Goal: Task Accomplishment & Management: Manage account settings

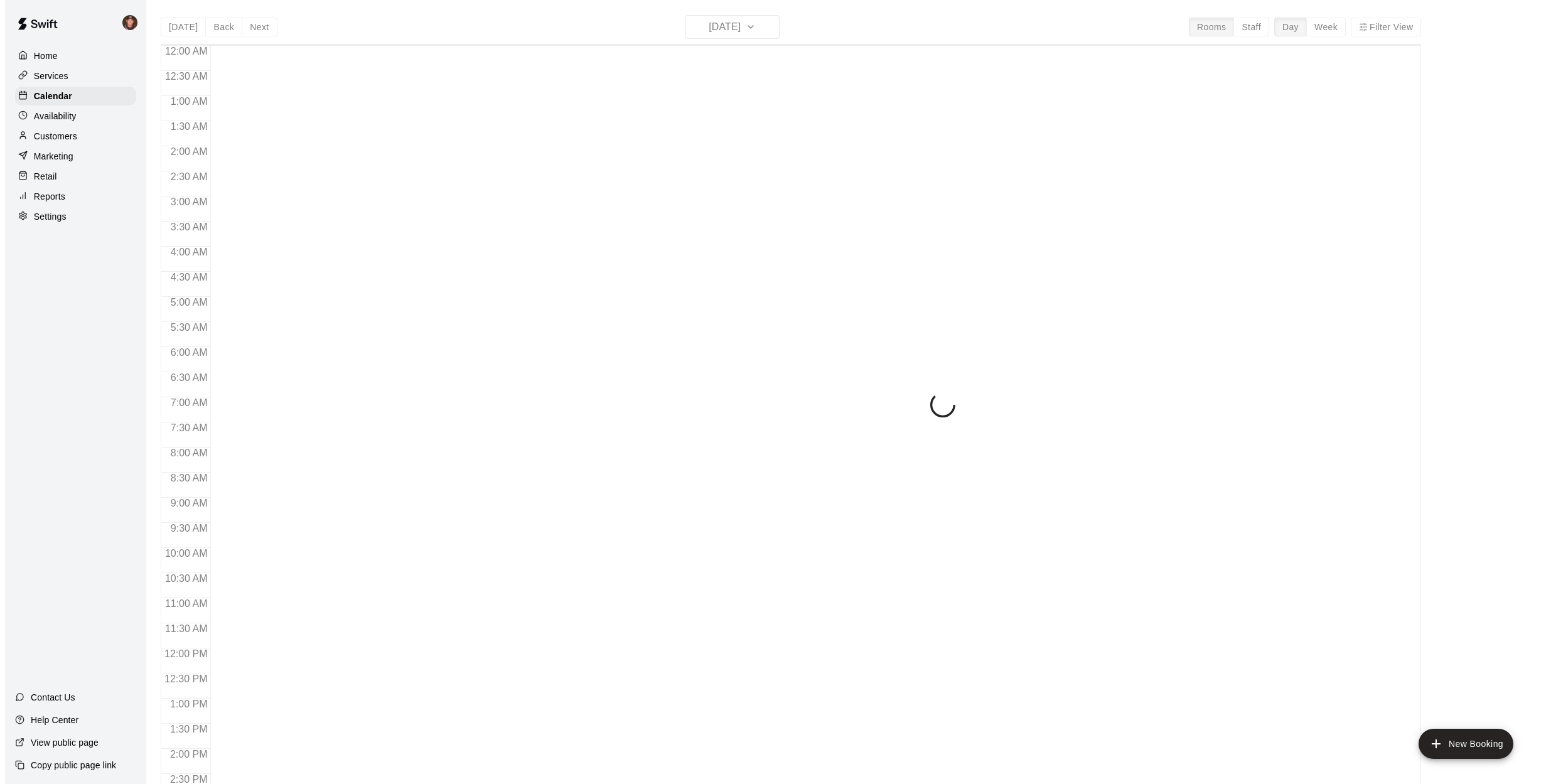
scroll to position [452, 0]
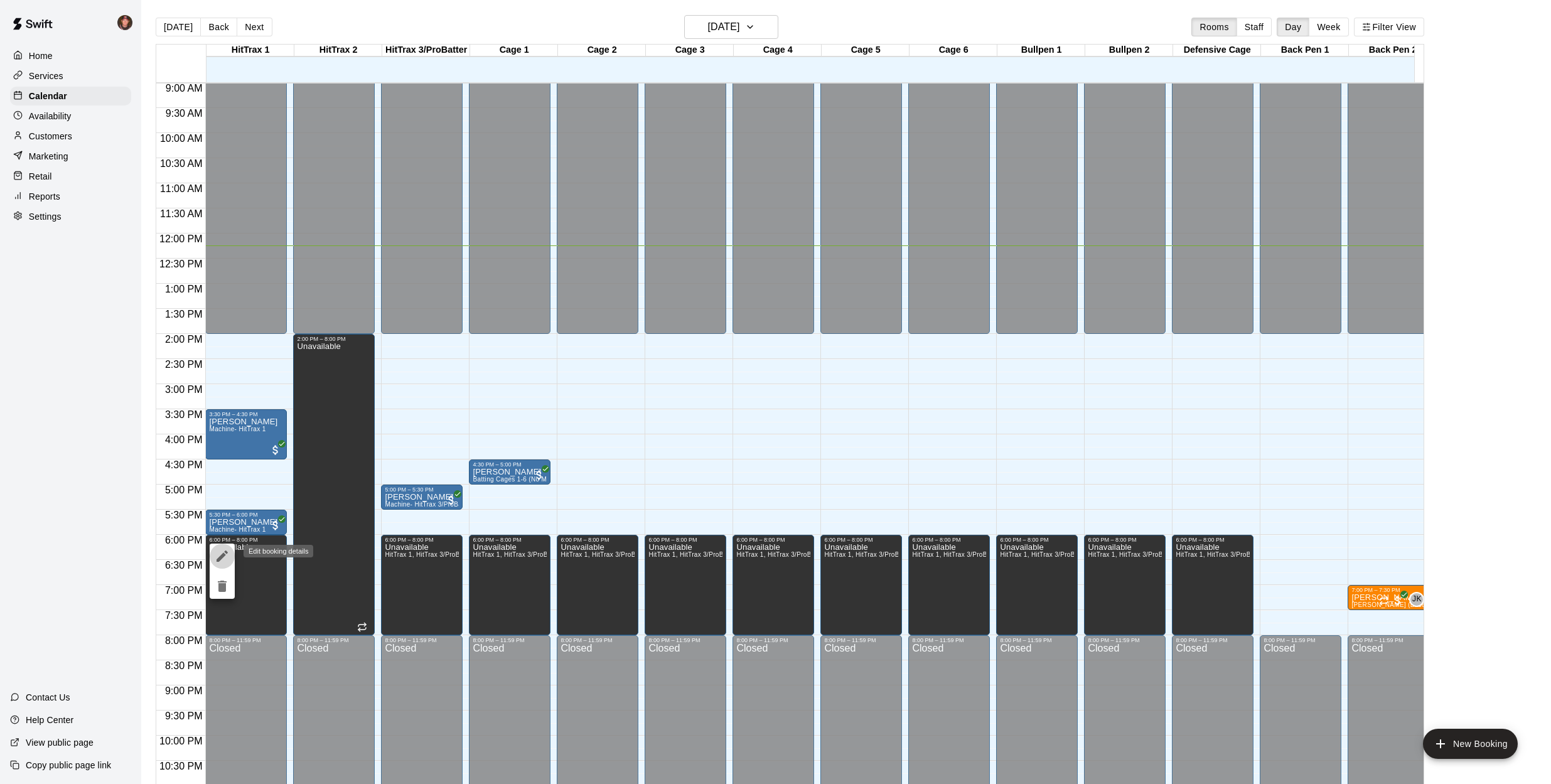
click at [220, 557] on icon "edit" at bounding box center [222, 556] width 11 height 11
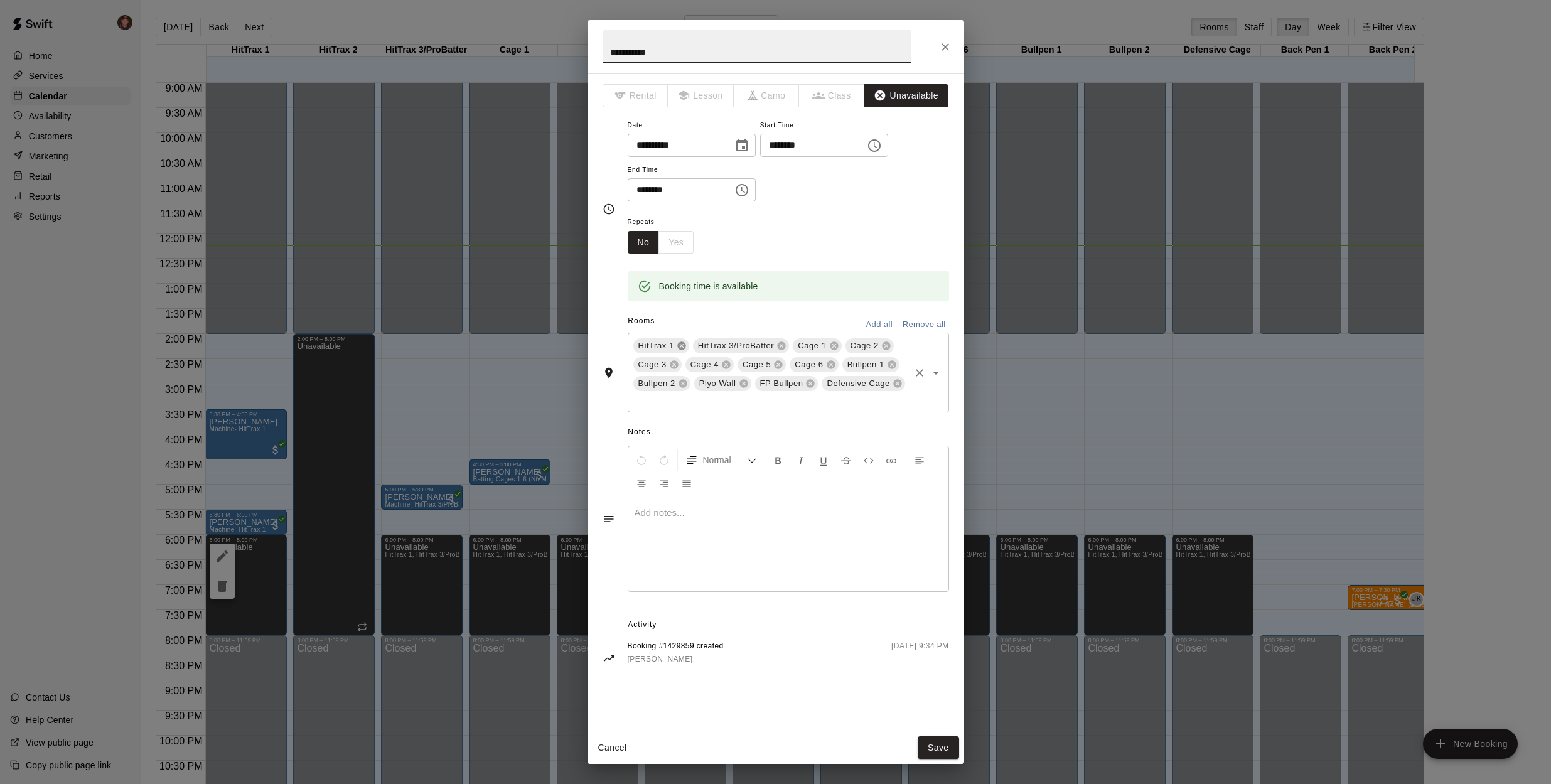
click at [680, 346] on icon at bounding box center [681, 346] width 8 height 8
click at [932, 741] on button "Save" at bounding box center [938, 747] width 42 height 23
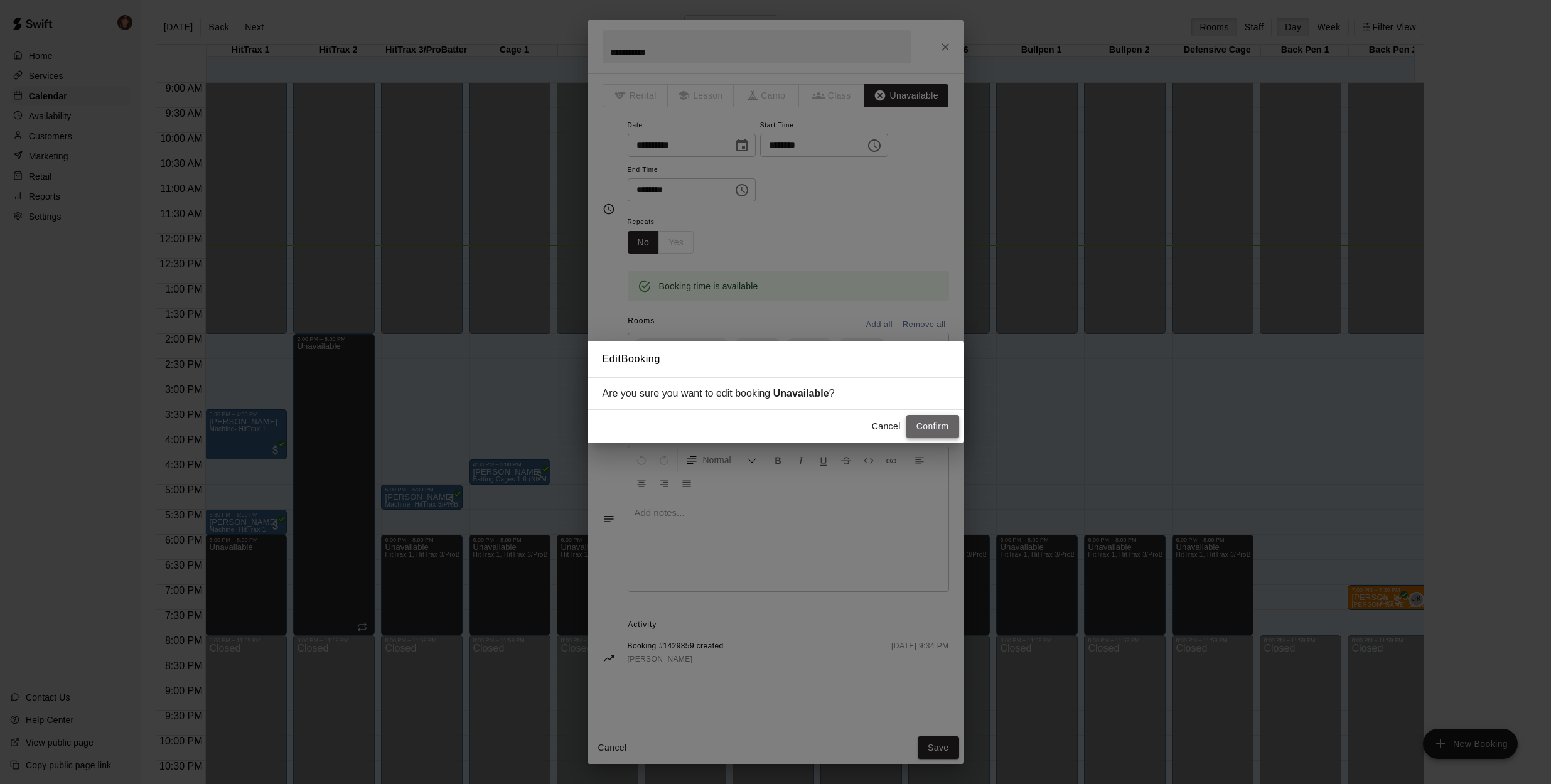
click at [937, 425] on button "Confirm" at bounding box center [932, 426] width 53 height 23
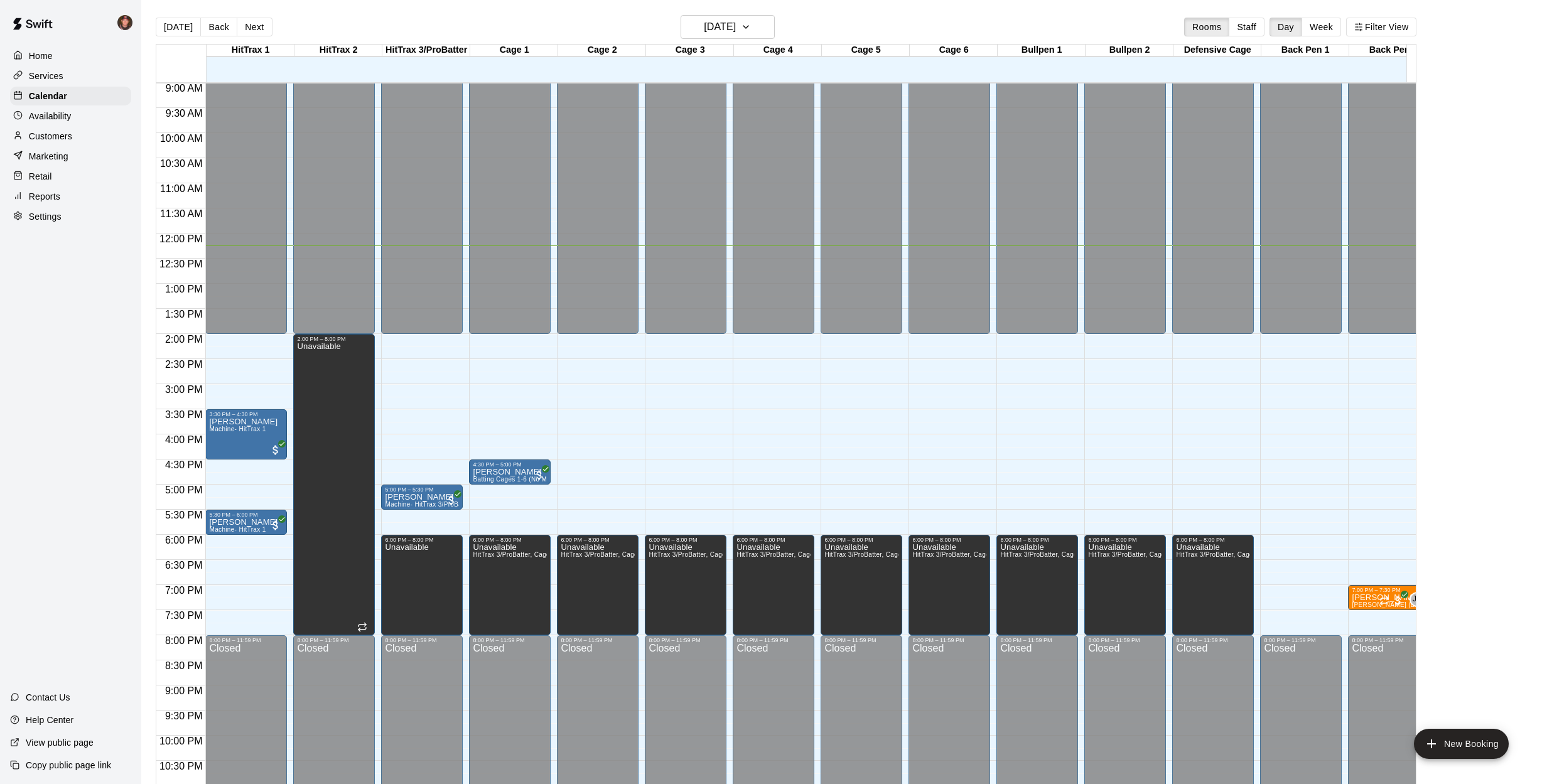
click at [148, 499] on div "[DATE] Back [DATE][DATE] Rooms Staff Day Week Filter View HitTrax 1 18 Thu HitT…" at bounding box center [785, 407] width 1279 height 784
click at [260, 27] on button "Next" at bounding box center [254, 27] width 35 height 18
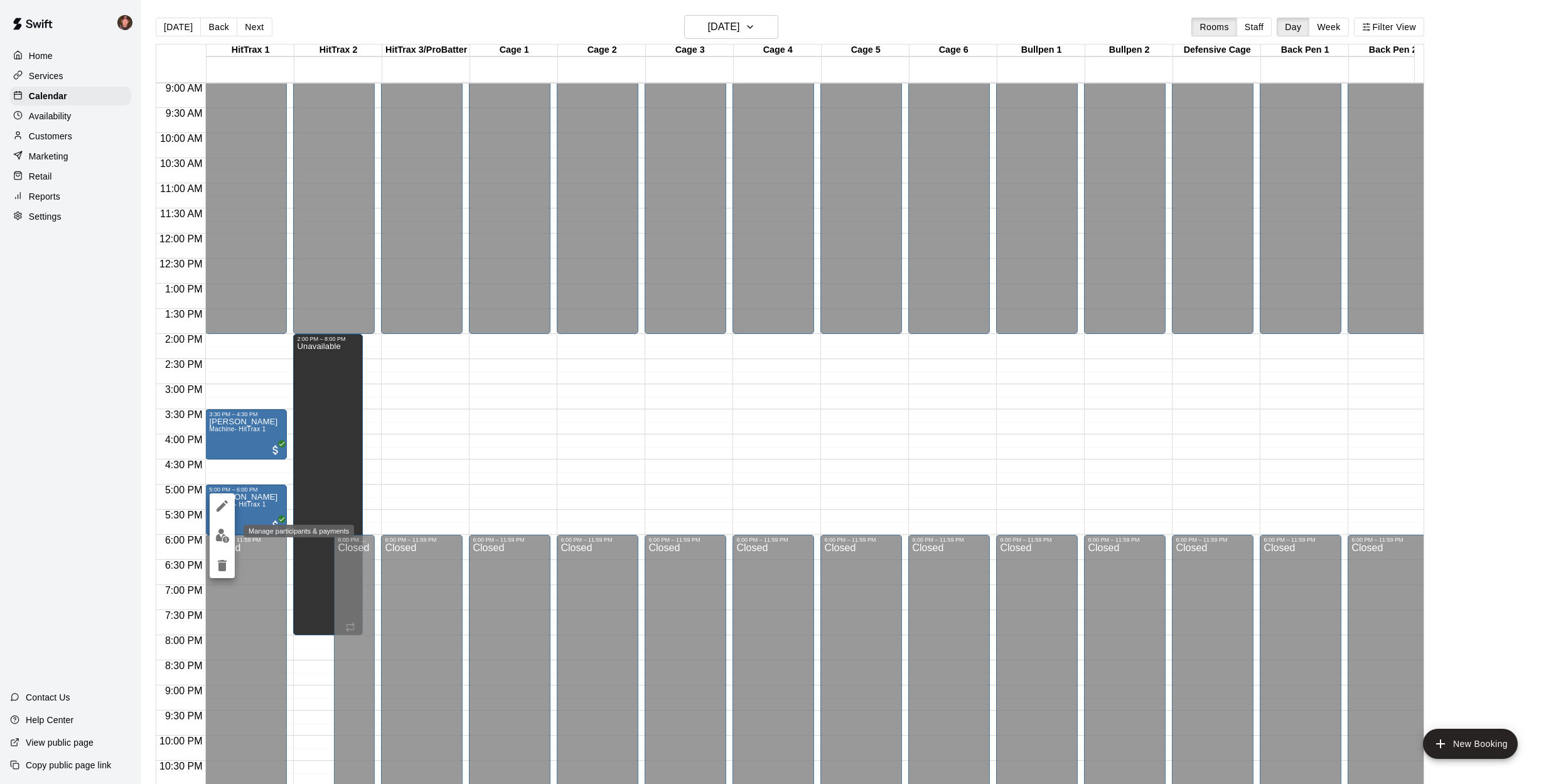
click at [220, 537] on img "edit" at bounding box center [223, 536] width 15 height 15
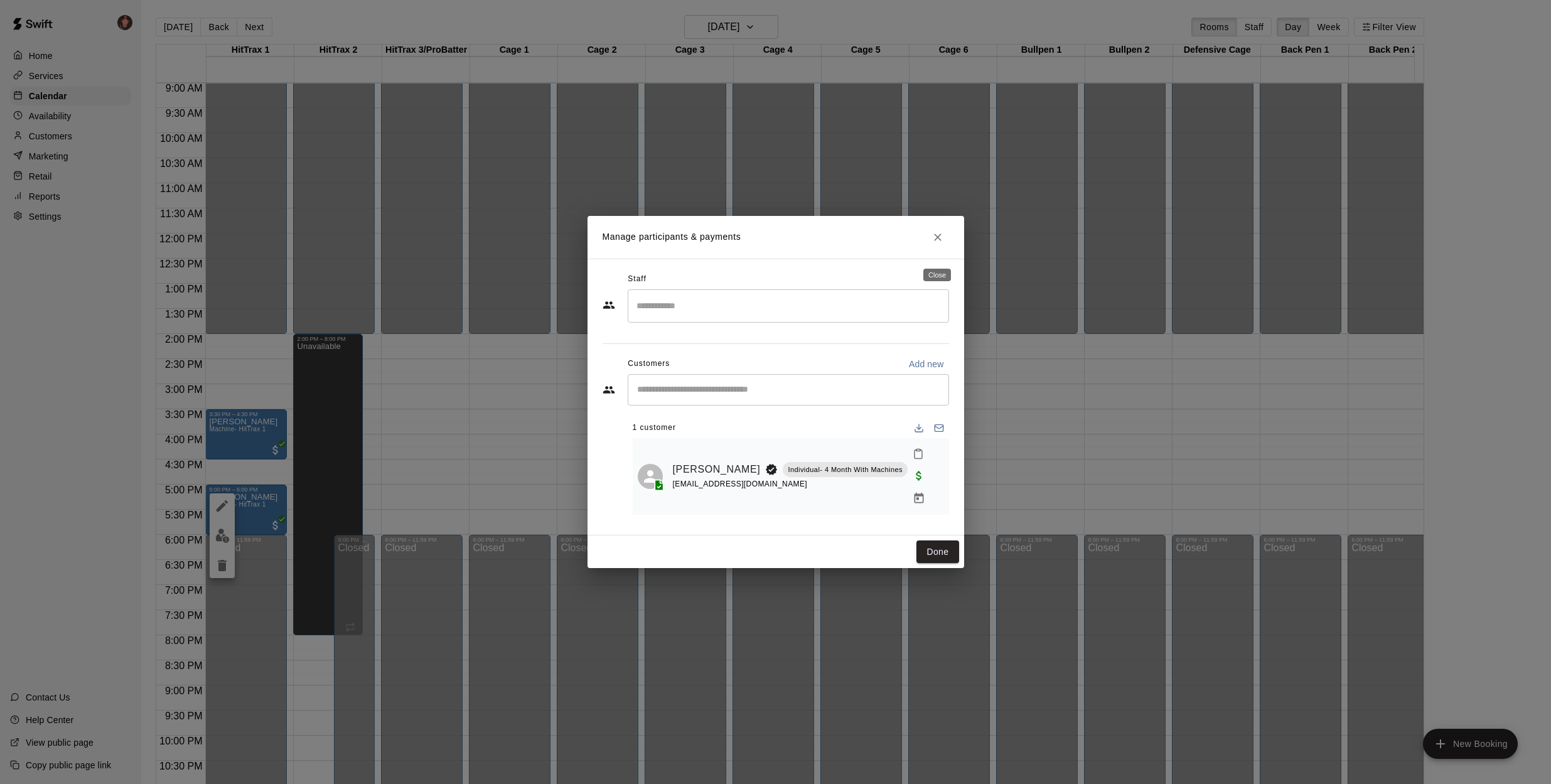
click at [938, 241] on icon "Close" at bounding box center [938, 237] width 7 height 7
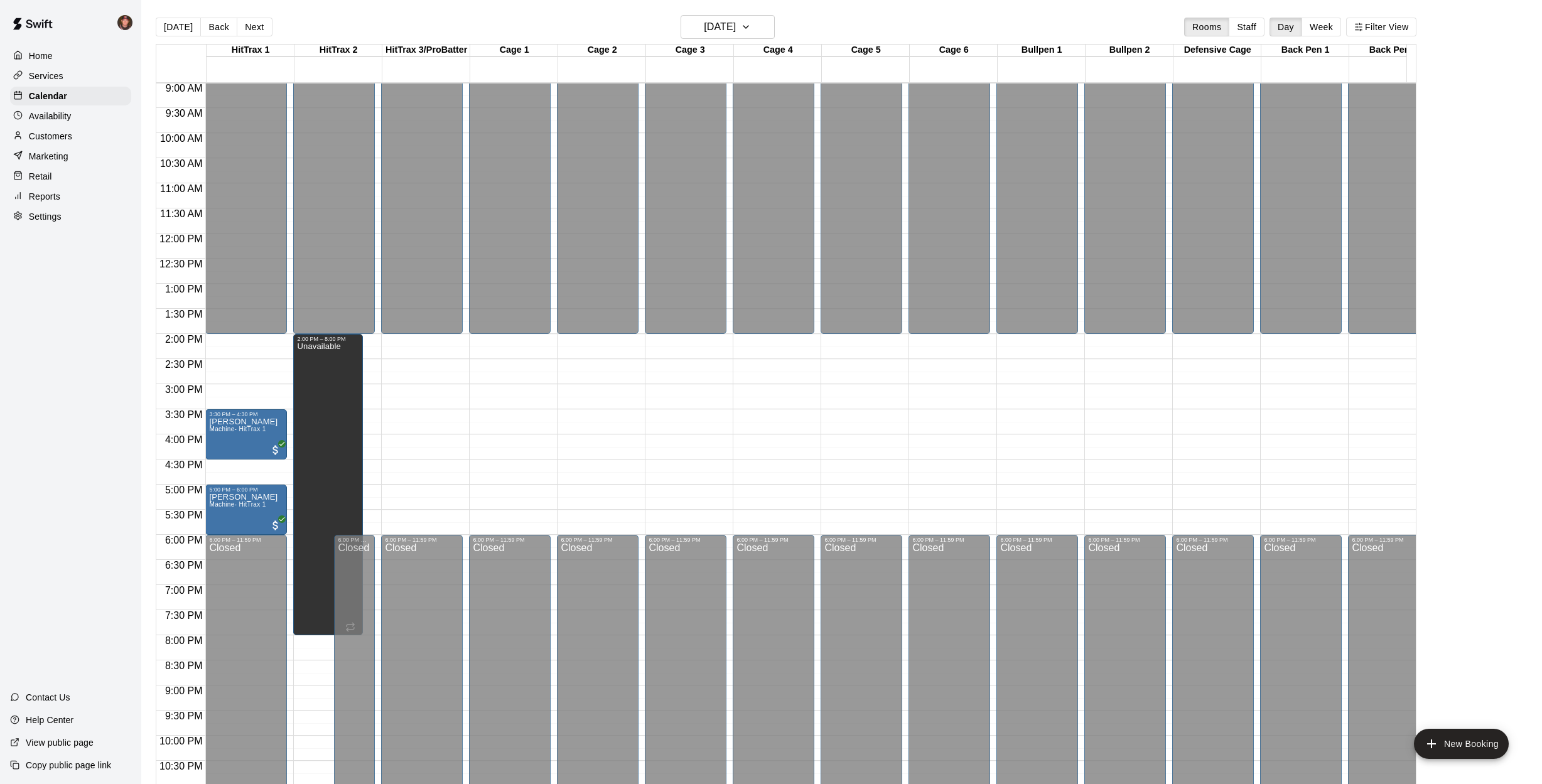
click at [48, 132] on p "Customers" at bounding box center [50, 136] width 43 height 13
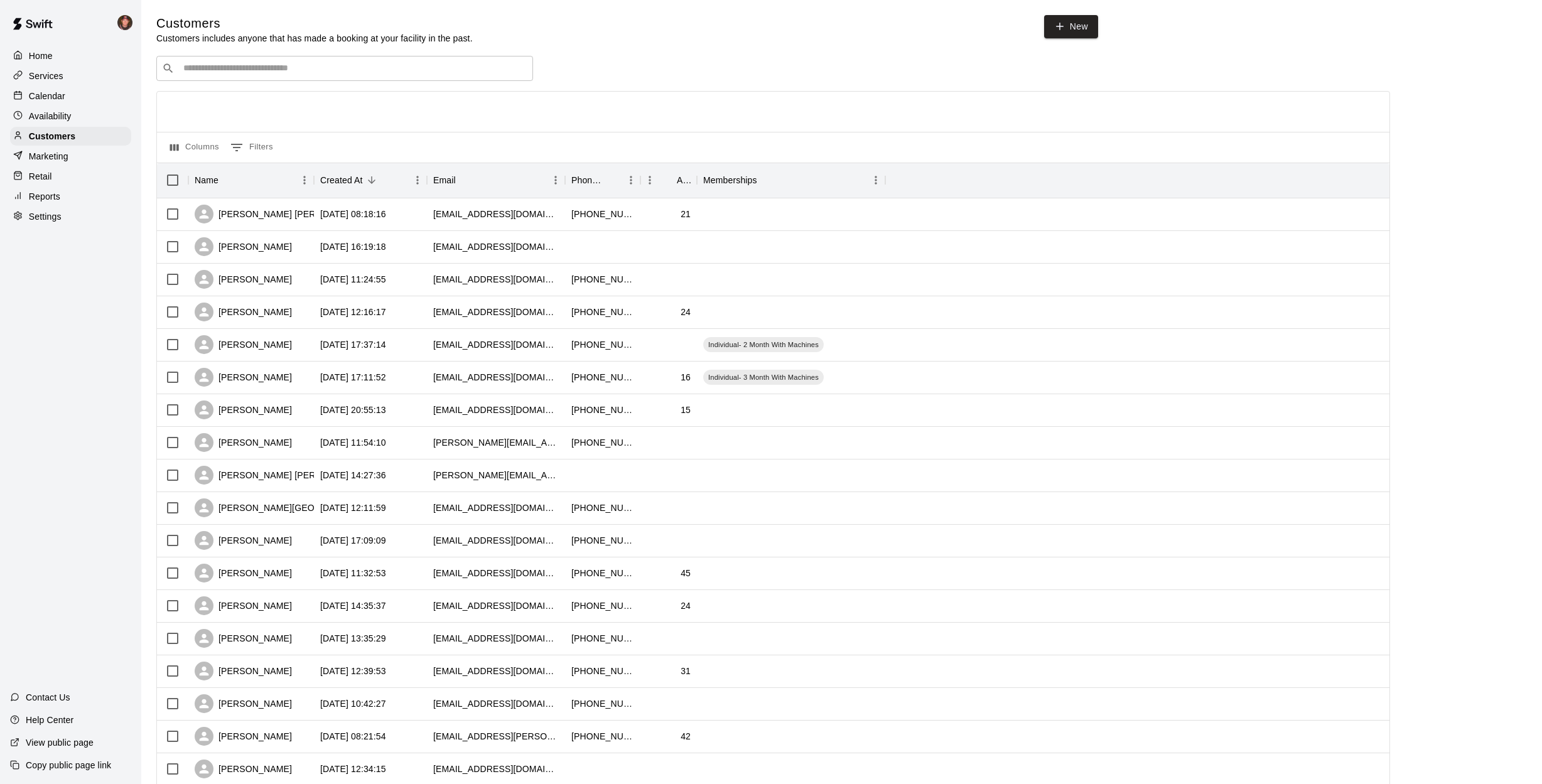
click at [198, 67] on input "Search customers by name or email" at bounding box center [353, 68] width 348 height 13
type input "***"
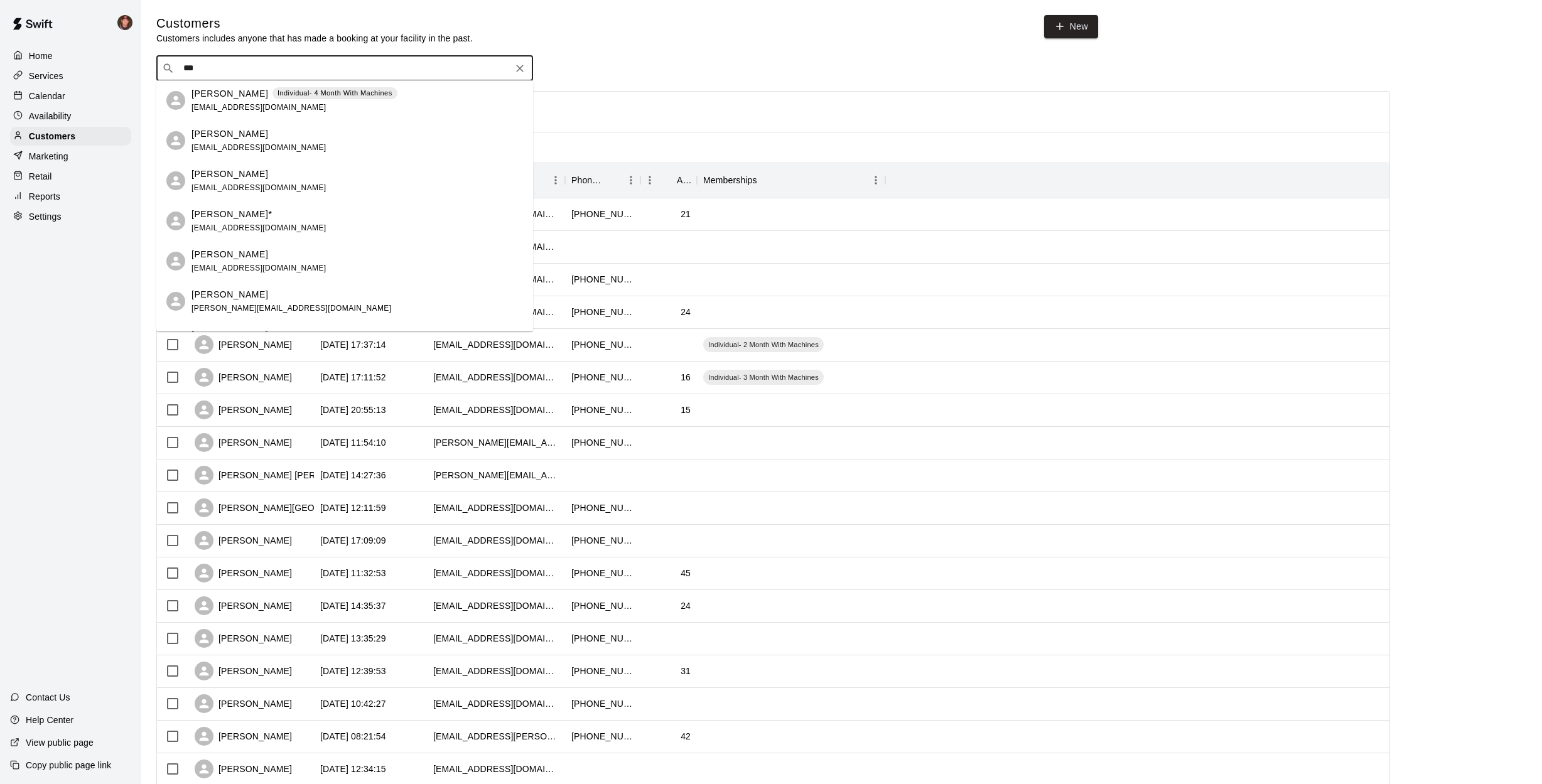
click at [208, 101] on div "[PERSON_NAME] Individual- 4 Month With Machines [EMAIL_ADDRESS][DOMAIN_NAME]" at bounding box center [294, 100] width 206 height 27
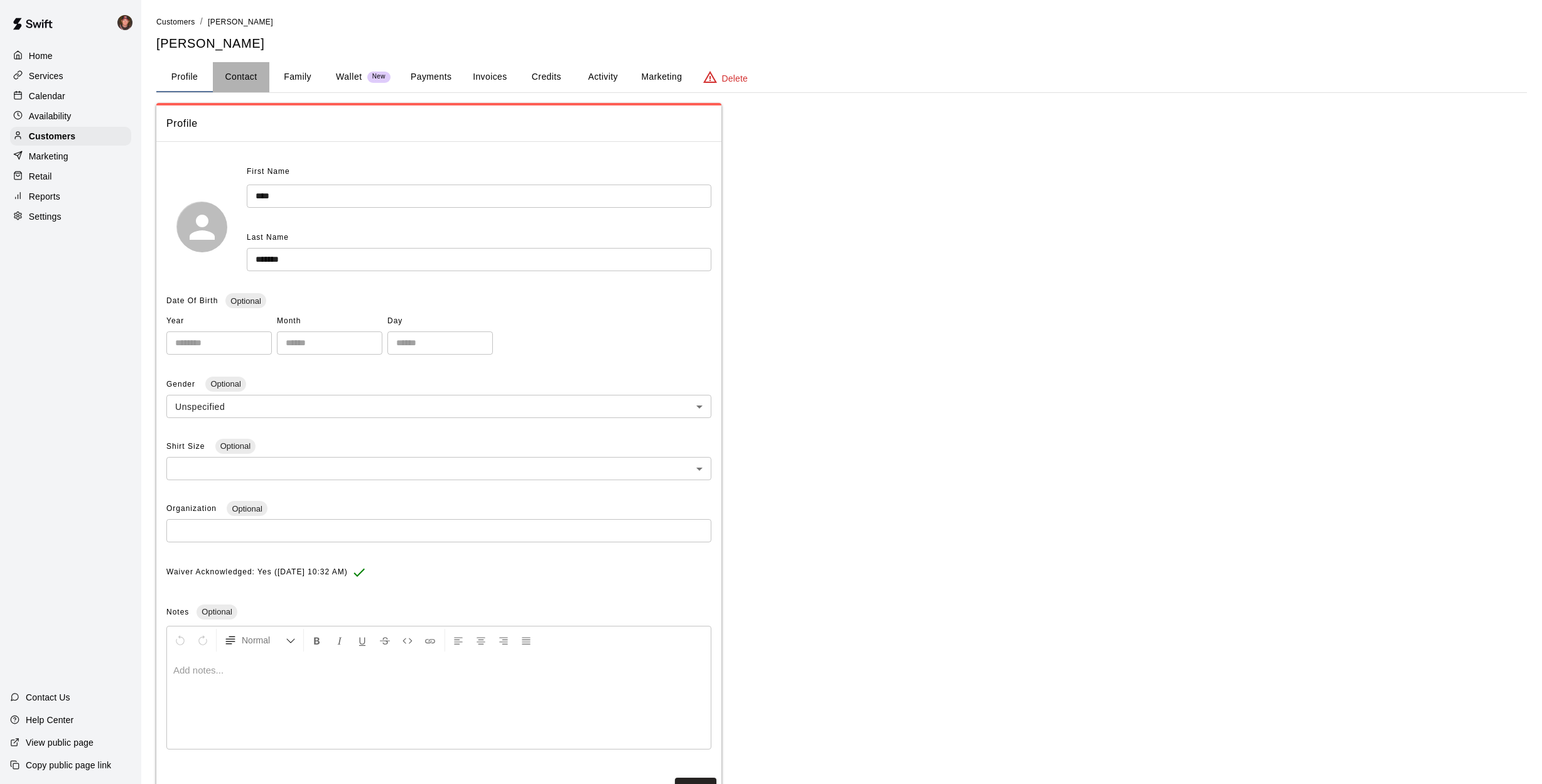
click at [251, 76] on button "Contact" at bounding box center [241, 77] width 56 height 31
select select "**"
